Goal: Task Accomplishment & Management: Complete application form

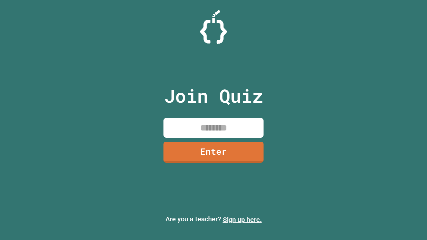
click at [242, 220] on link "Sign up here." at bounding box center [242, 220] width 39 height 8
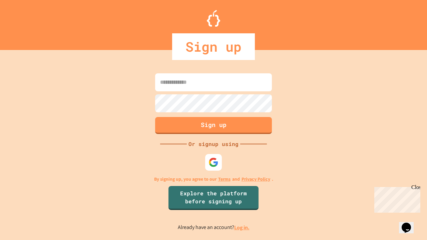
click at [242, 227] on link "Log in." at bounding box center [241, 227] width 15 height 7
